Goal: Task Accomplishment & Management: Use online tool/utility

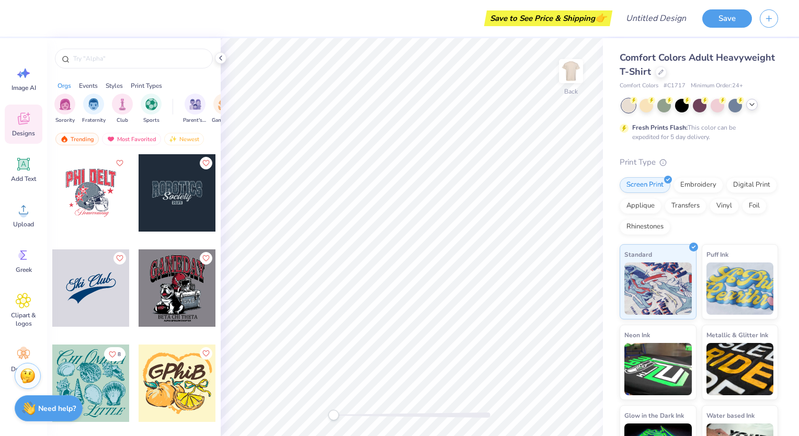
click at [756, 108] on div at bounding box center [751, 104] width 11 height 11
click at [751, 106] on icon at bounding box center [751, 104] width 8 height 8
click at [749, 105] on icon at bounding box center [751, 104] width 8 height 8
click at [663, 72] on icon at bounding box center [660, 70] width 5 height 5
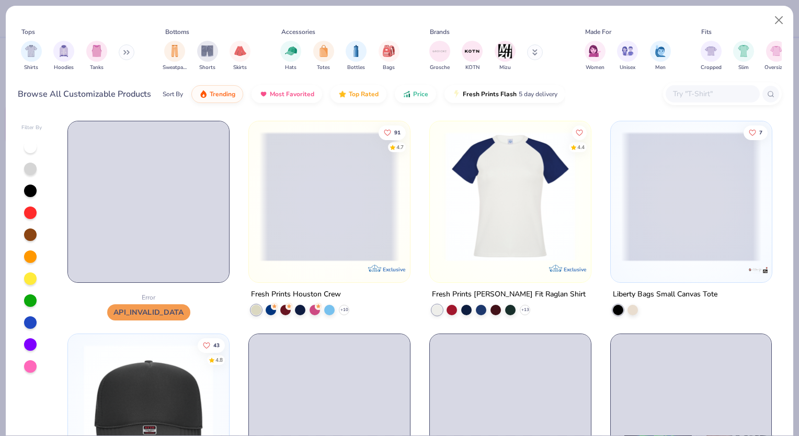
click at [718, 93] on input "text" at bounding box center [712, 94] width 80 height 12
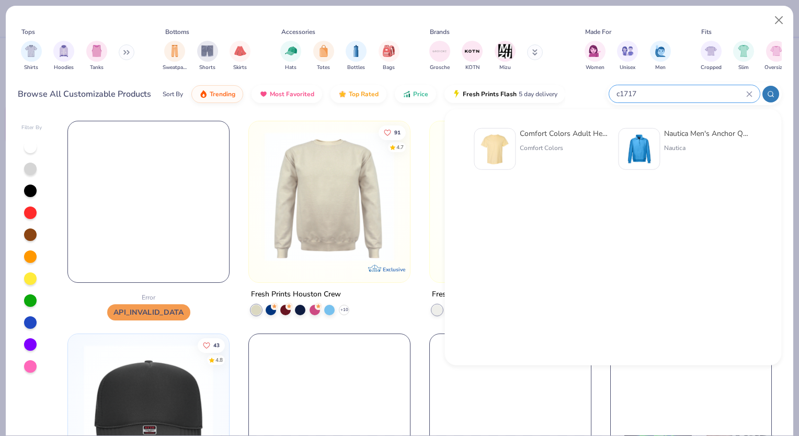
type input "c1717"
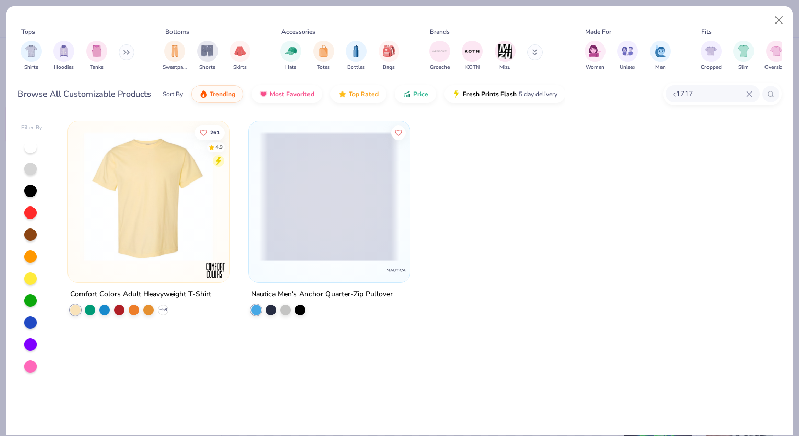
click at [177, 241] on img at bounding box center [148, 197] width 140 height 130
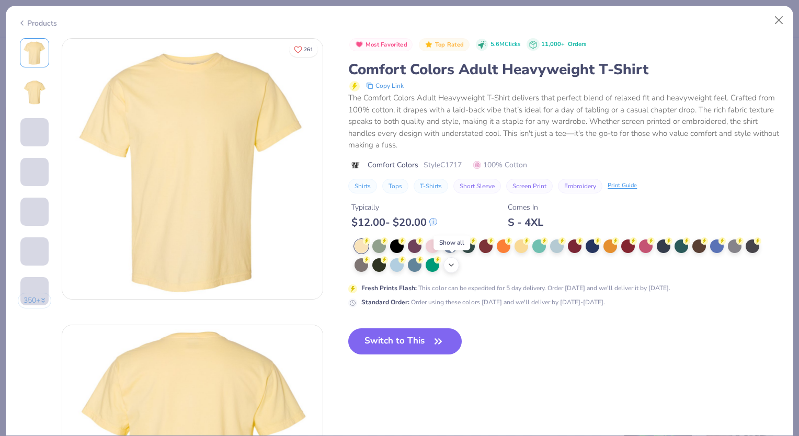
click at [449, 267] on icon at bounding box center [451, 265] width 8 height 8
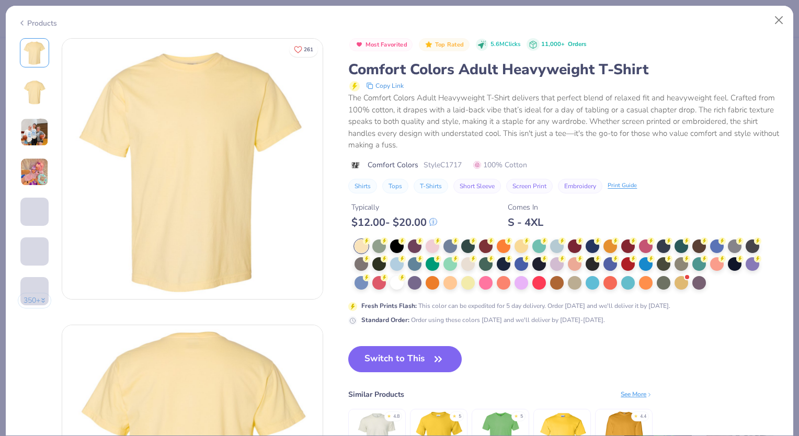
click at [393, 284] on div at bounding box center [397, 283] width 14 height 14
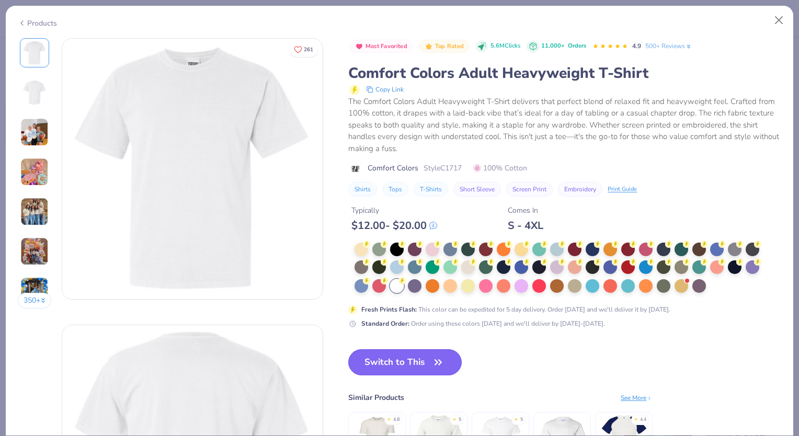
click at [397, 361] on button "Switch to This" at bounding box center [404, 362] width 113 height 26
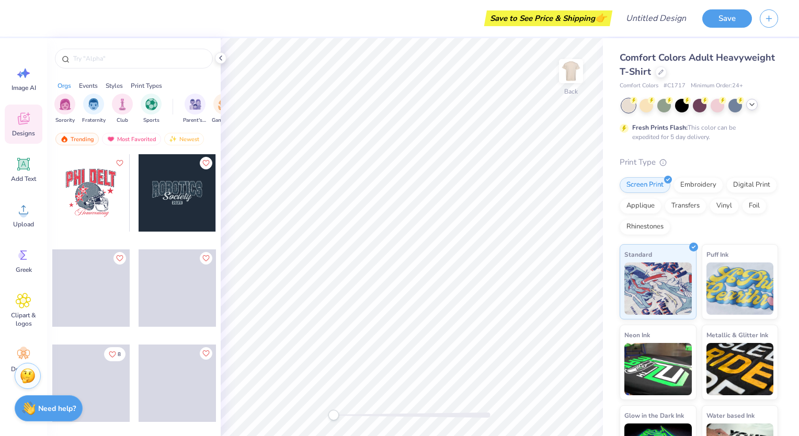
click at [748, 103] on icon at bounding box center [751, 104] width 8 height 8
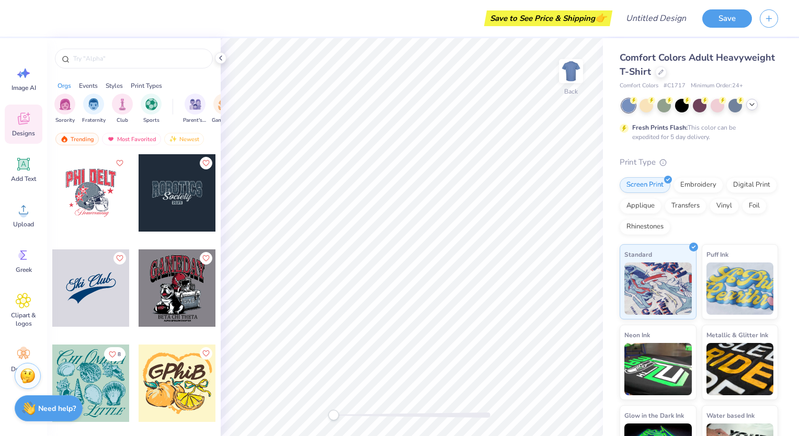
click at [753, 106] on icon at bounding box center [751, 104] width 8 height 8
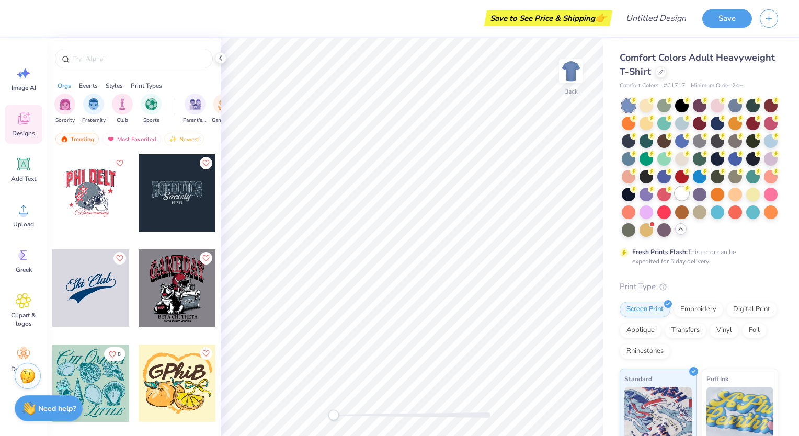
click at [683, 192] on circle at bounding box center [686, 187] width 7 height 7
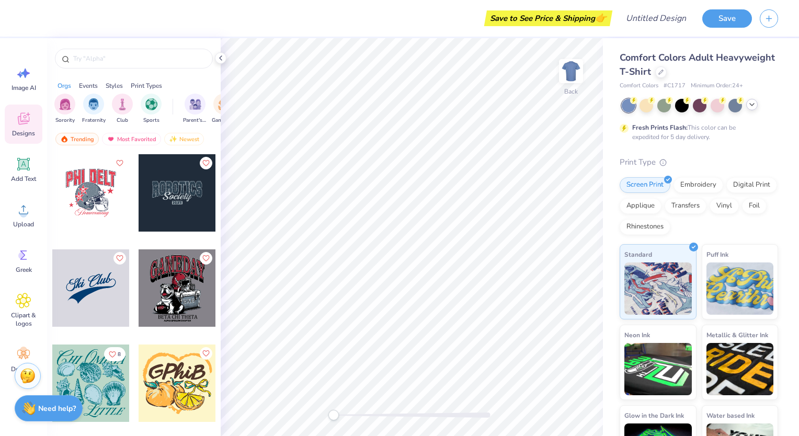
click at [748, 106] on icon at bounding box center [751, 104] width 8 height 8
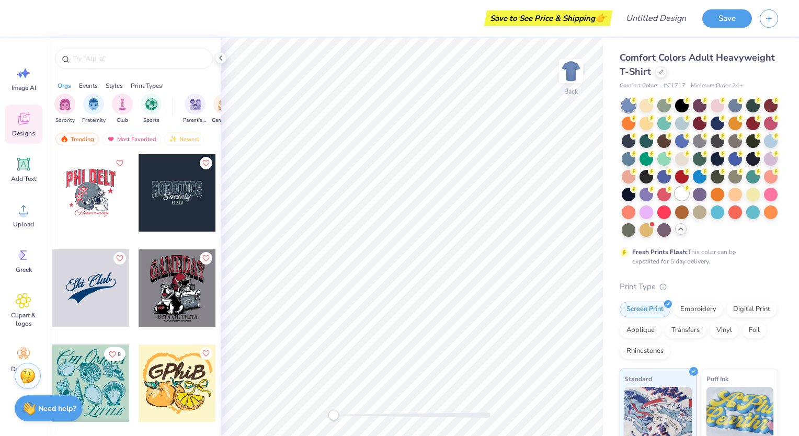
click at [683, 192] on circle at bounding box center [686, 187] width 7 height 7
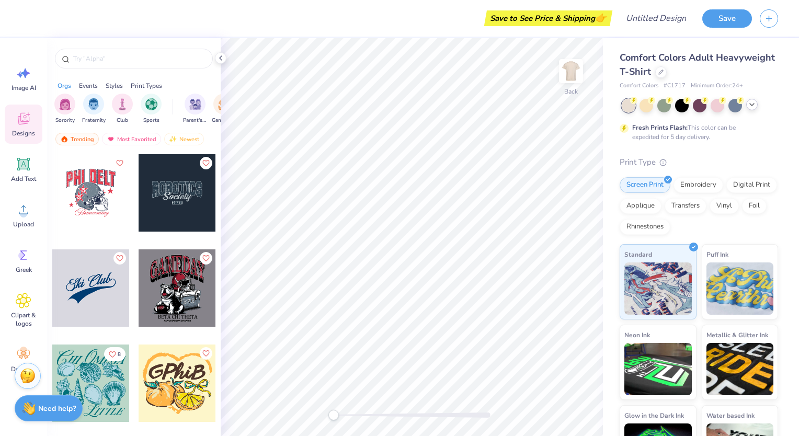
click at [753, 101] on icon at bounding box center [751, 104] width 8 height 8
